Goal: Information Seeking & Learning: Understand process/instructions

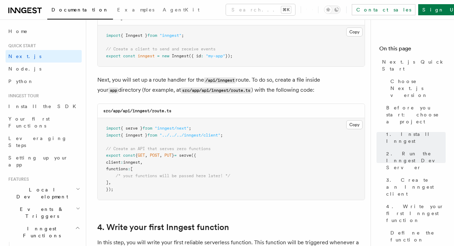
scroll to position [947, 0]
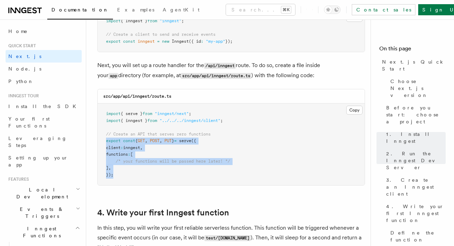
drag, startPoint x: 128, startPoint y: 166, endPoint x: 89, endPoint y: 130, distance: 53.2
copy code "export const { GET , POST , PUT } = serve ({ client : inngest , functions : [ /…"
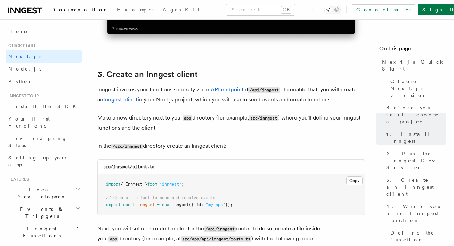
scroll to position [786, 0]
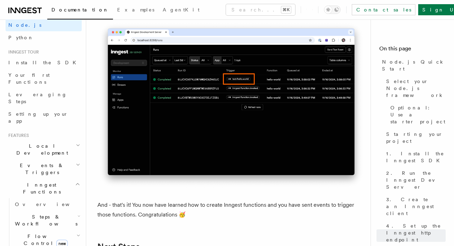
scroll to position [47, 0]
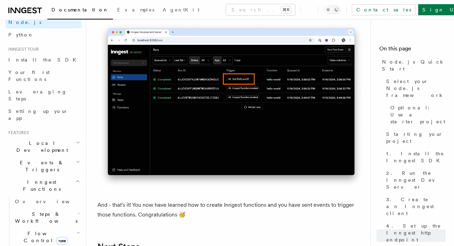
click at [30, 159] on span "Events & Triggers" at bounding box center [41, 166] width 70 height 14
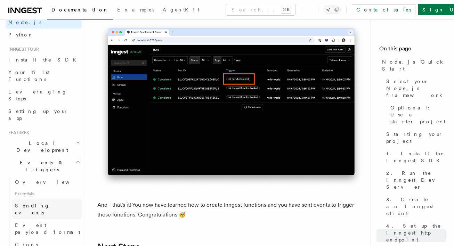
click at [24, 203] on span "Sending events" at bounding box center [32, 209] width 35 height 13
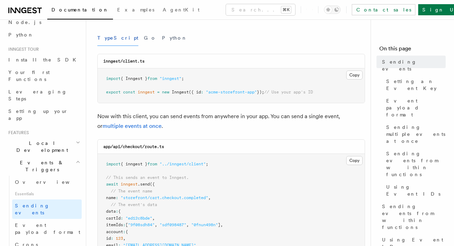
scroll to position [90, 0]
